Goal: Task Accomplishment & Management: Manage account settings

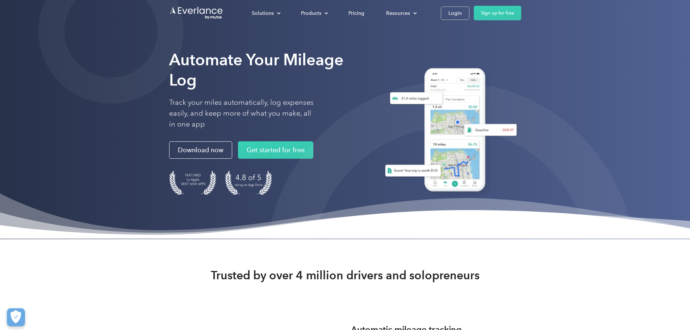
click at [521, 15] on div "Solutions For companies Easy vehicle reimbursements For self-employed Maximize …" at bounding box center [381, 13] width 280 height 14
click at [462, 17] on div "Login" at bounding box center [454, 13] width 13 height 9
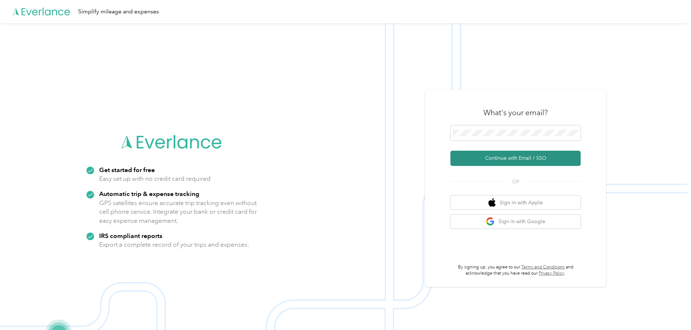
click at [504, 155] on button "Continue with Email / SSO" at bounding box center [516, 158] width 130 height 15
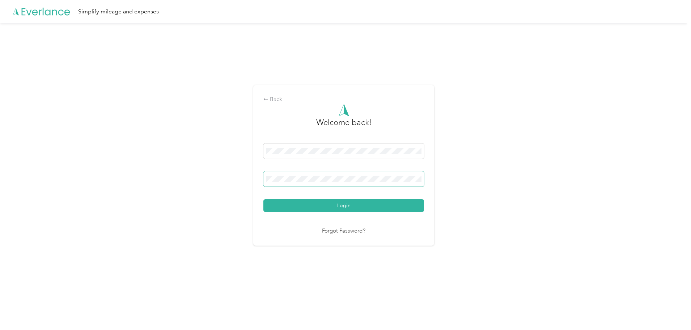
click at [321, 182] on span at bounding box center [344, 178] width 161 height 15
click at [264, 199] on button "Login" at bounding box center [344, 205] width 161 height 13
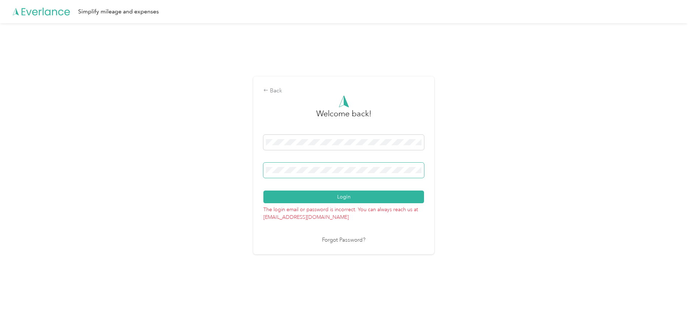
click at [264, 190] on button "Login" at bounding box center [344, 196] width 161 height 13
click at [302, 174] on span at bounding box center [344, 170] width 161 height 15
click at [264, 190] on button "Login" at bounding box center [344, 196] width 161 height 13
click at [303, 163] on span at bounding box center [344, 170] width 161 height 15
click at [264, 190] on button "Login" at bounding box center [344, 196] width 161 height 13
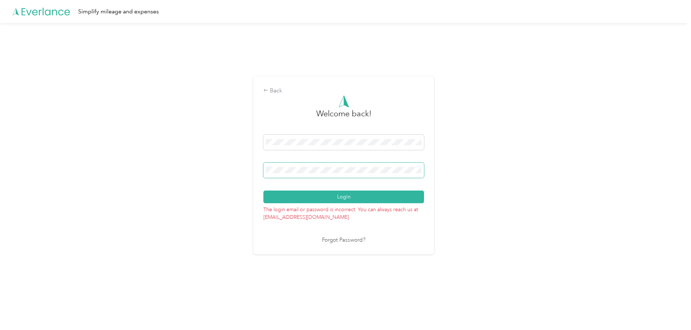
click at [264, 190] on button "Login" at bounding box center [344, 196] width 161 height 13
